Goal: Transaction & Acquisition: Purchase product/service

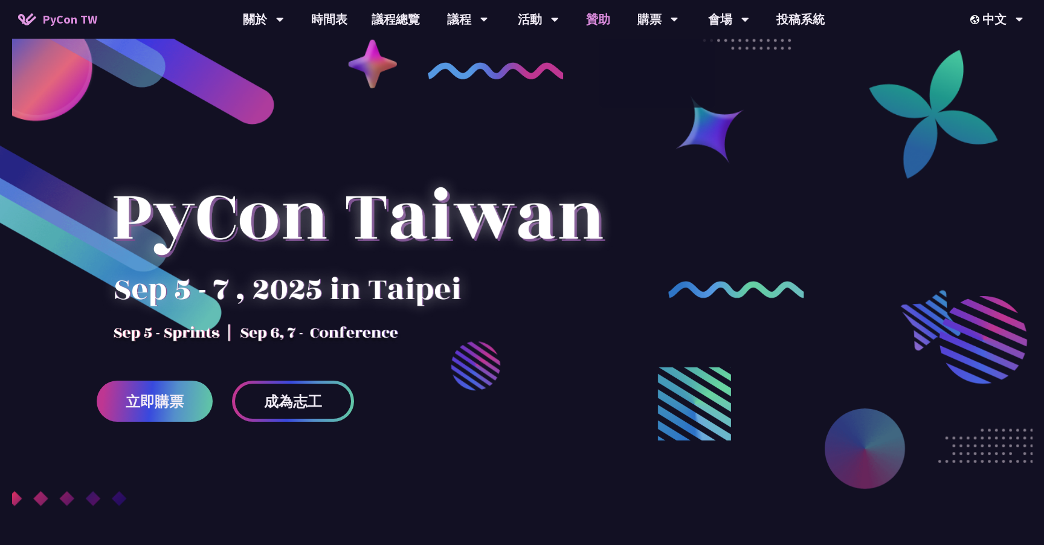
click at [601, 22] on link "贊助" at bounding box center [598, 19] width 48 height 39
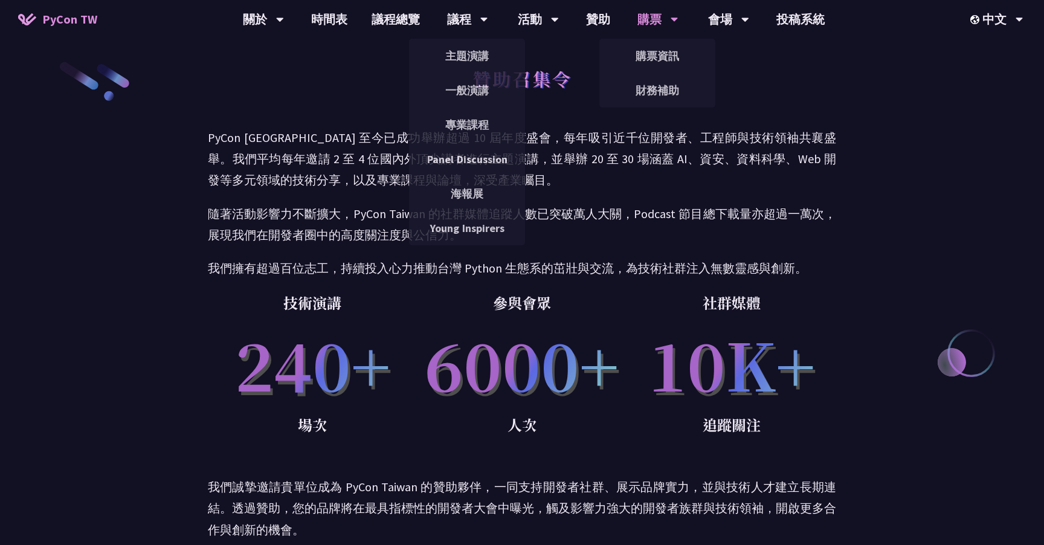
click at [284, 18] on div "購票" at bounding box center [263, 19] width 41 height 39
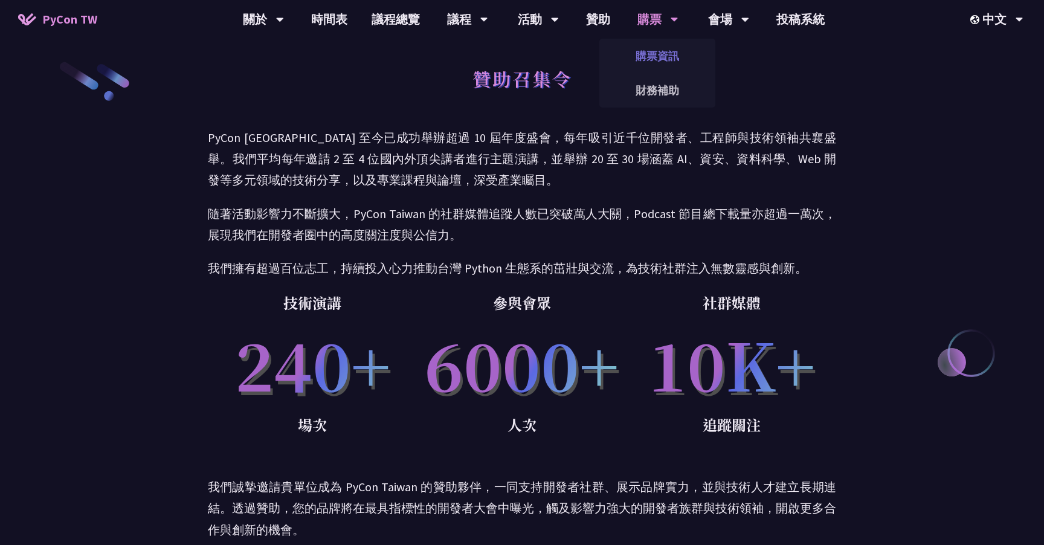
click at [658, 47] on link "購票資訊" at bounding box center [657, 56] width 116 height 28
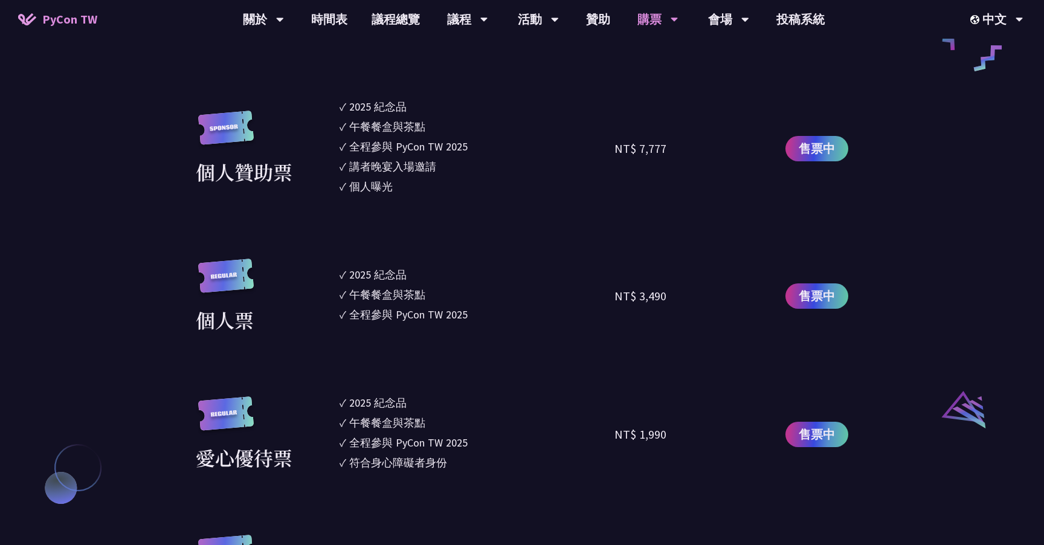
scroll to position [1105, 0]
